Goal: Information Seeking & Learning: Learn about a topic

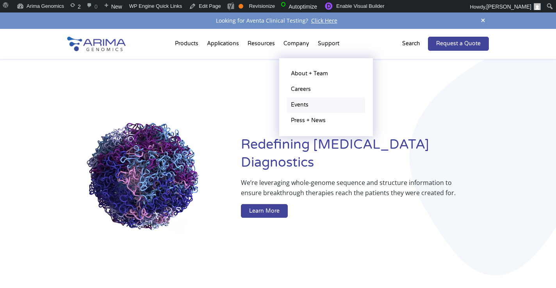
click at [301, 101] on link "Events" at bounding box center [326, 105] width 78 height 16
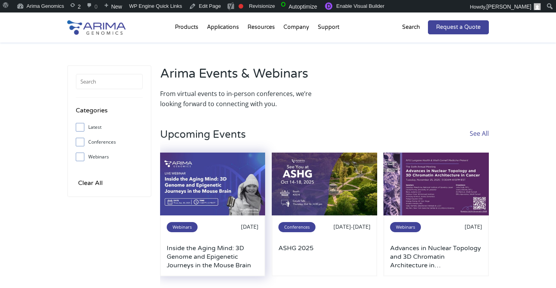
click at [219, 176] on img at bounding box center [212, 184] width 105 height 63
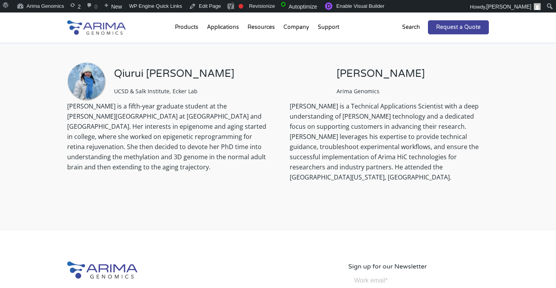
scroll to position [553, 0]
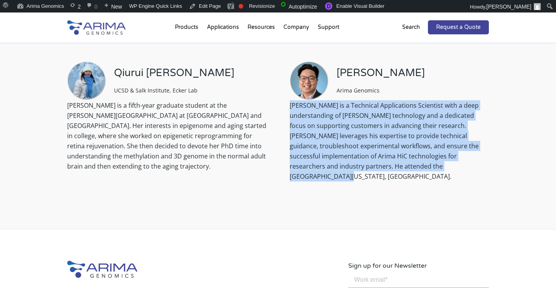
copy p "Andrew is a Technical Applications Scientist with a deep understanding of Arima…"
drag, startPoint x: 430, startPoint y: 167, endPoint x: 287, endPoint y: 106, distance: 155.8
click at [287, 106] on div "Qiurui Rachel Zeng UCSD & Salk Institute, Ecker Lab Rachel is a fifth-year grad…" at bounding box center [277, 124] width 421 height 147
